Goal: Register for event/course: Sign up to attend an event or enroll in a course

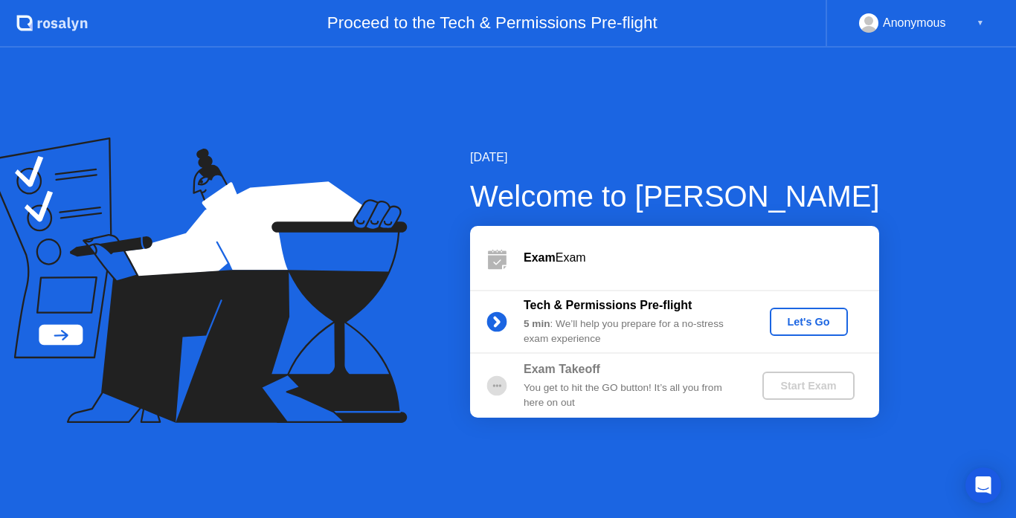
click at [801, 328] on div "Let's Go" at bounding box center [809, 322] width 66 height 12
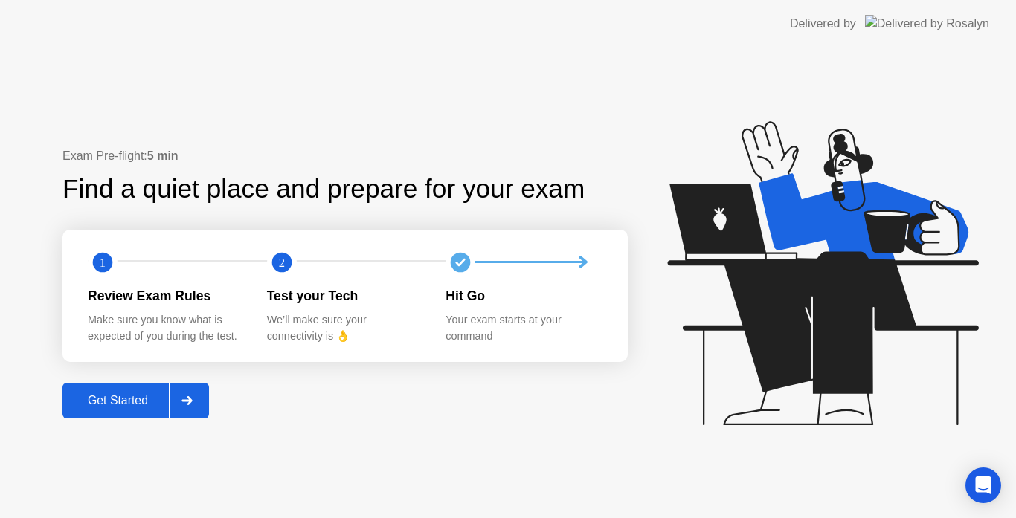
click at [85, 389] on button "Get Started" at bounding box center [135, 401] width 147 height 36
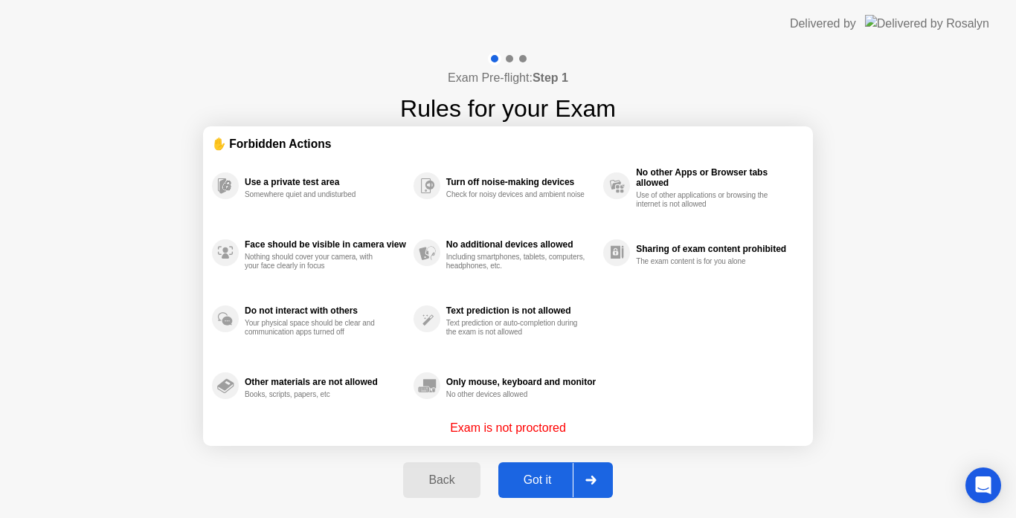
click at [529, 485] on div "Got it" at bounding box center [538, 480] width 70 height 13
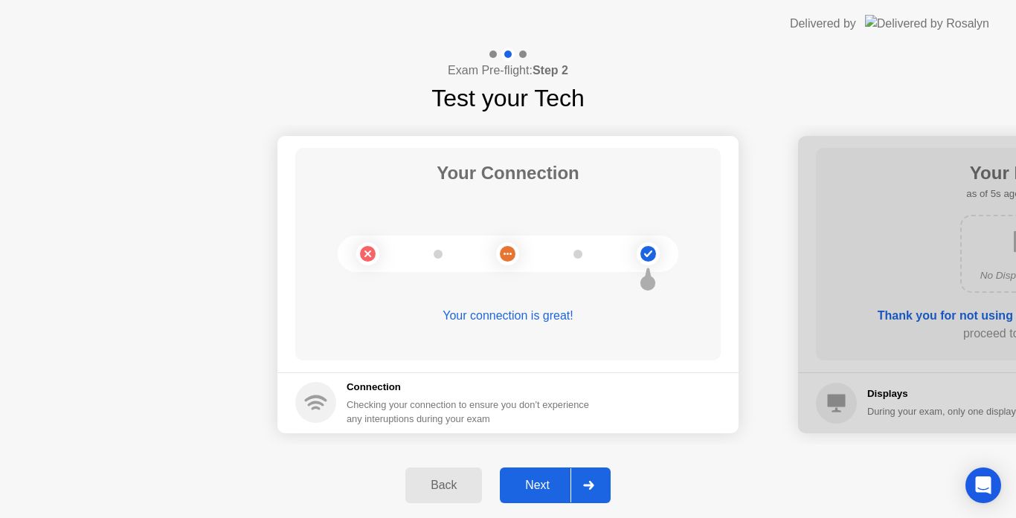
click at [541, 483] on div "Next" at bounding box center [537, 485] width 66 height 13
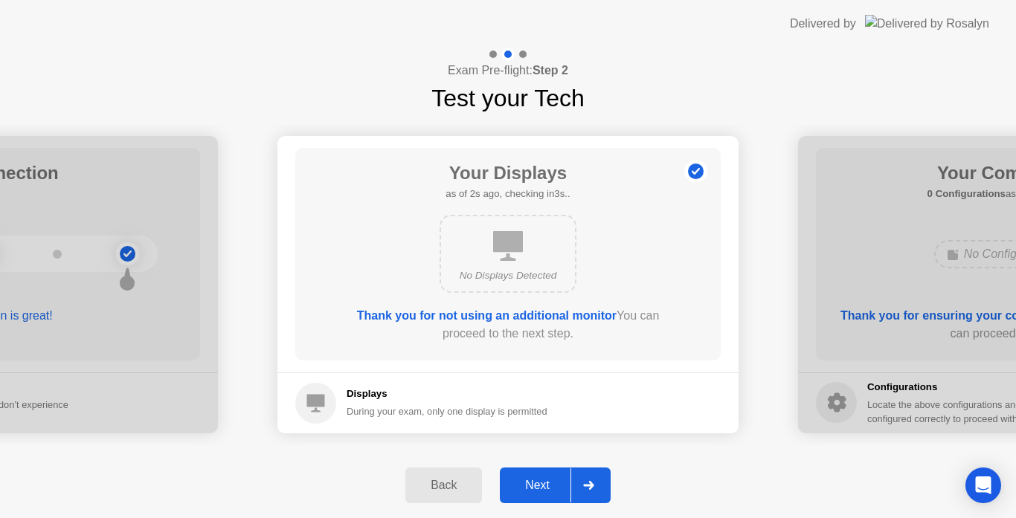
click at [541, 483] on div "Next" at bounding box center [537, 485] width 66 height 13
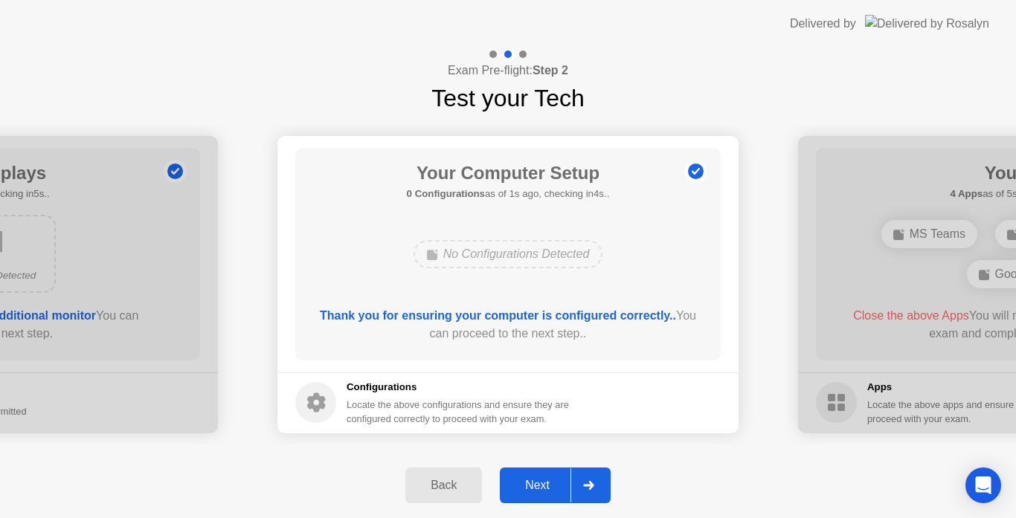
click at [541, 483] on div "Next" at bounding box center [537, 485] width 66 height 13
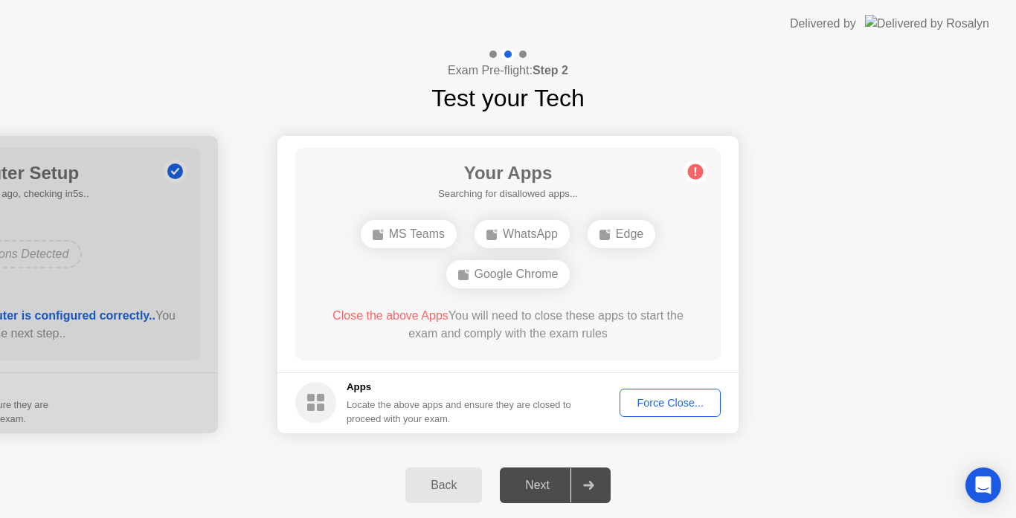
click at [649, 398] on div "Force Close..." at bounding box center [670, 403] width 91 height 12
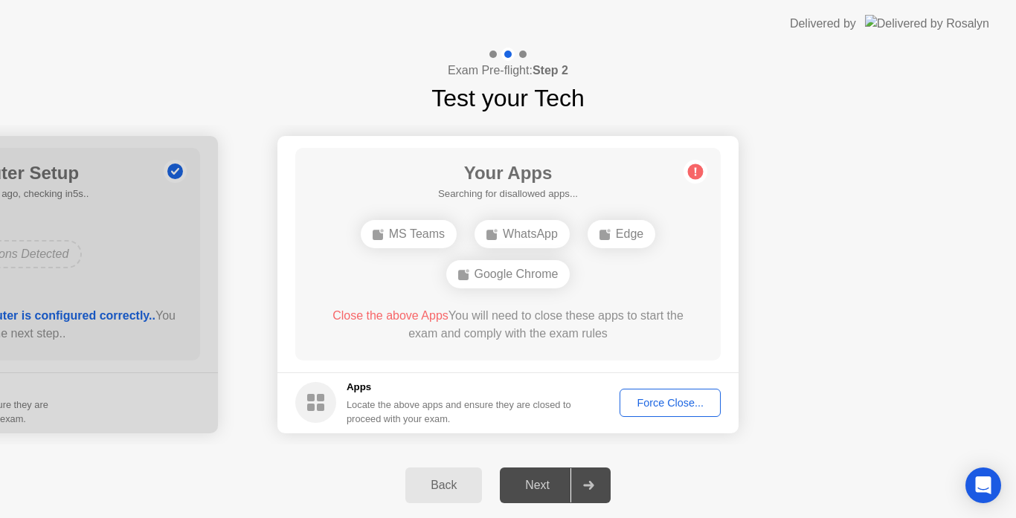
click at [697, 402] on div "Force Close..." at bounding box center [670, 403] width 91 height 12
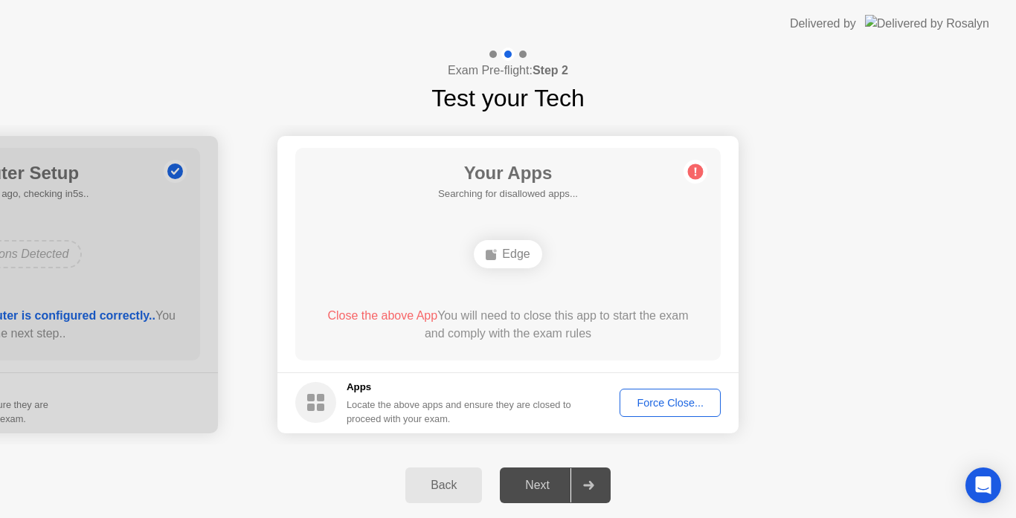
click at [690, 406] on div "Force Close..." at bounding box center [670, 403] width 91 height 12
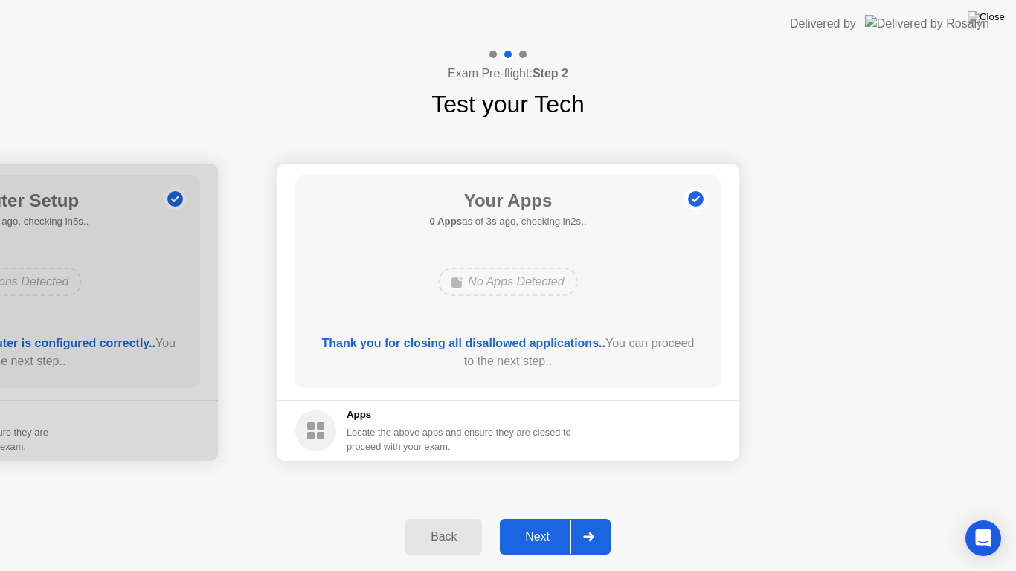
click at [540, 518] on button "Next" at bounding box center [555, 537] width 111 height 36
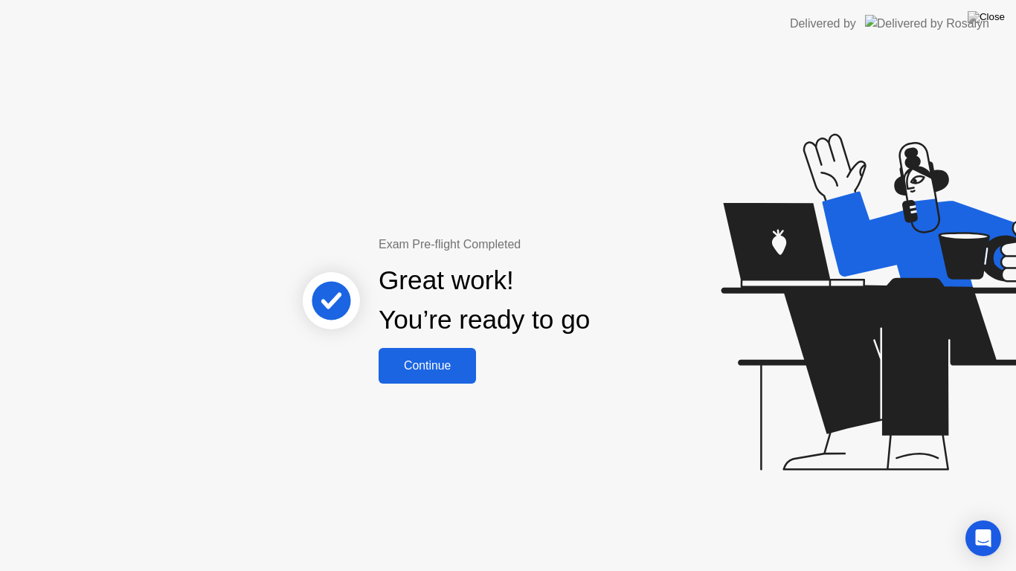
click at [451, 361] on div "Continue" at bounding box center [427, 365] width 89 height 13
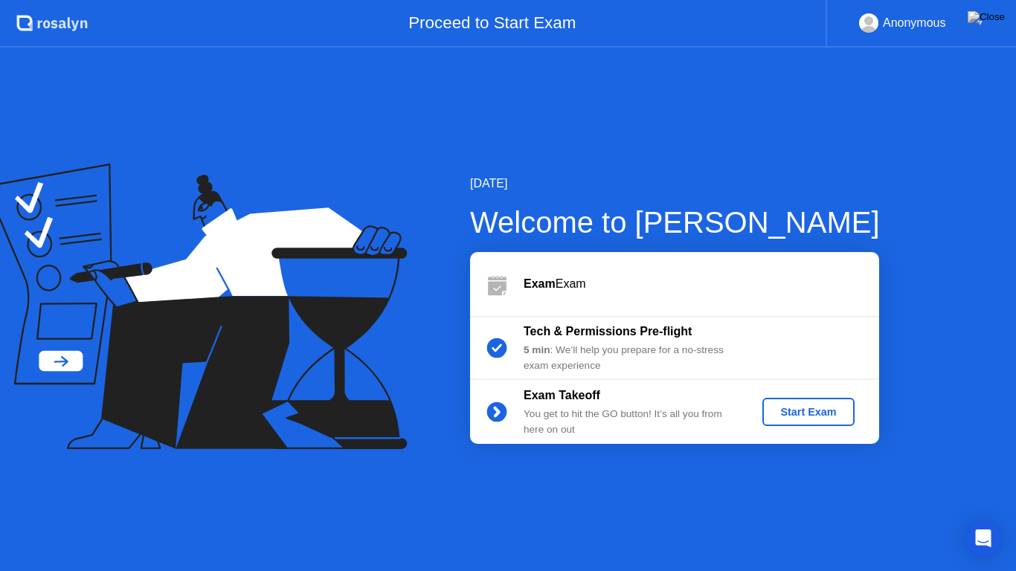
click at [805, 408] on div "Start Exam" at bounding box center [808, 412] width 80 height 12
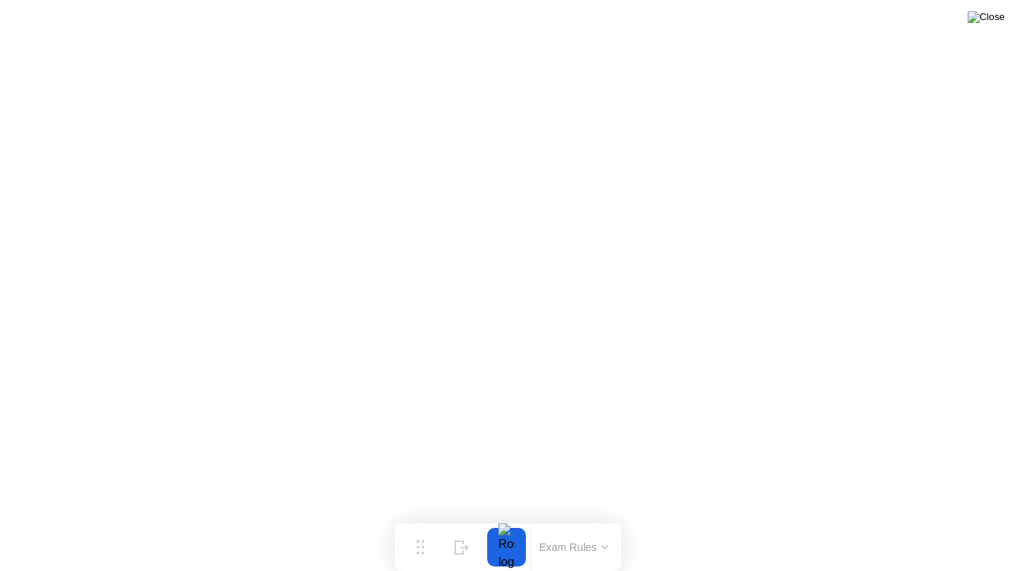
click at [1000, 16] on img at bounding box center [986, 17] width 37 height 12
